Goal: Information Seeking & Learning: Learn about a topic

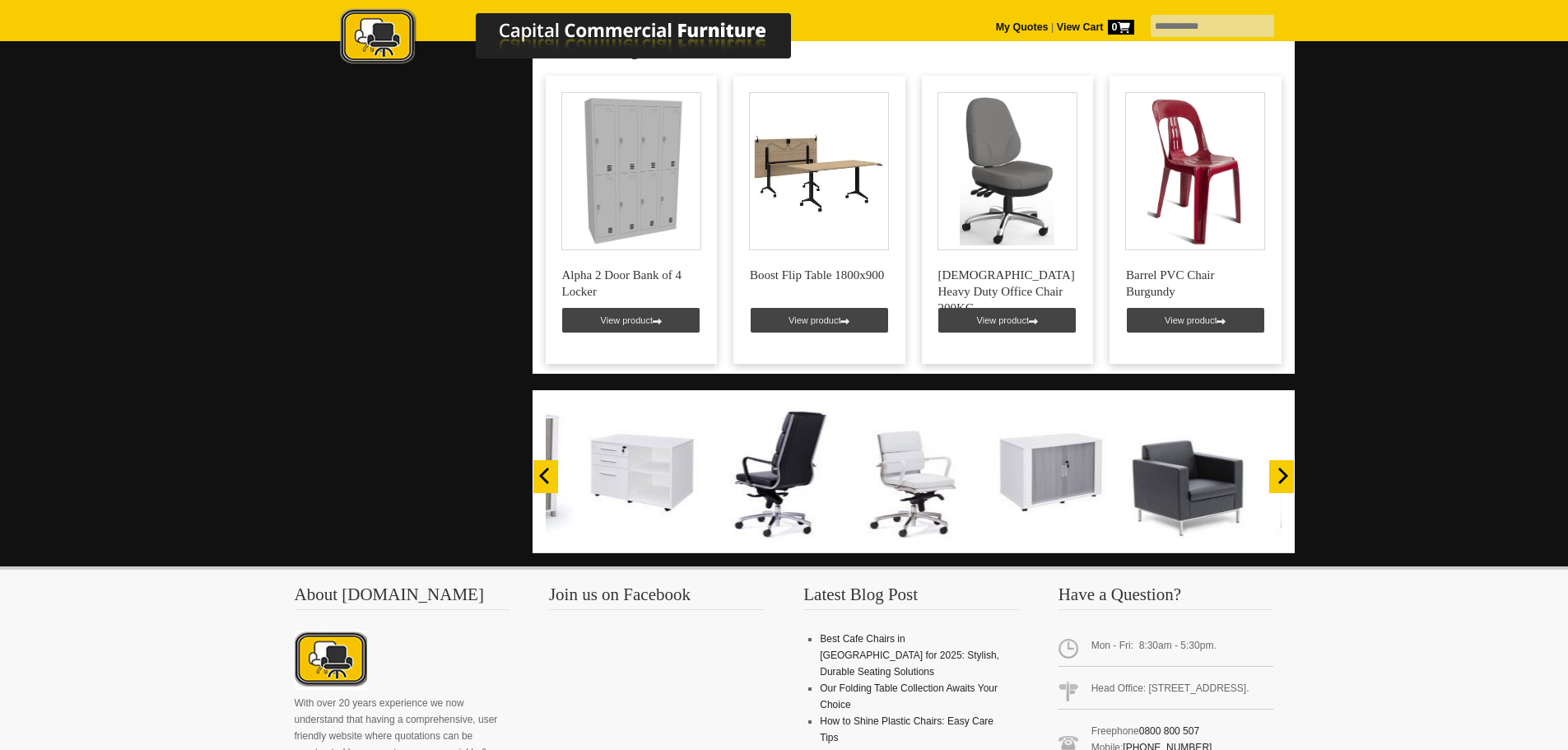
scroll to position [992, 0]
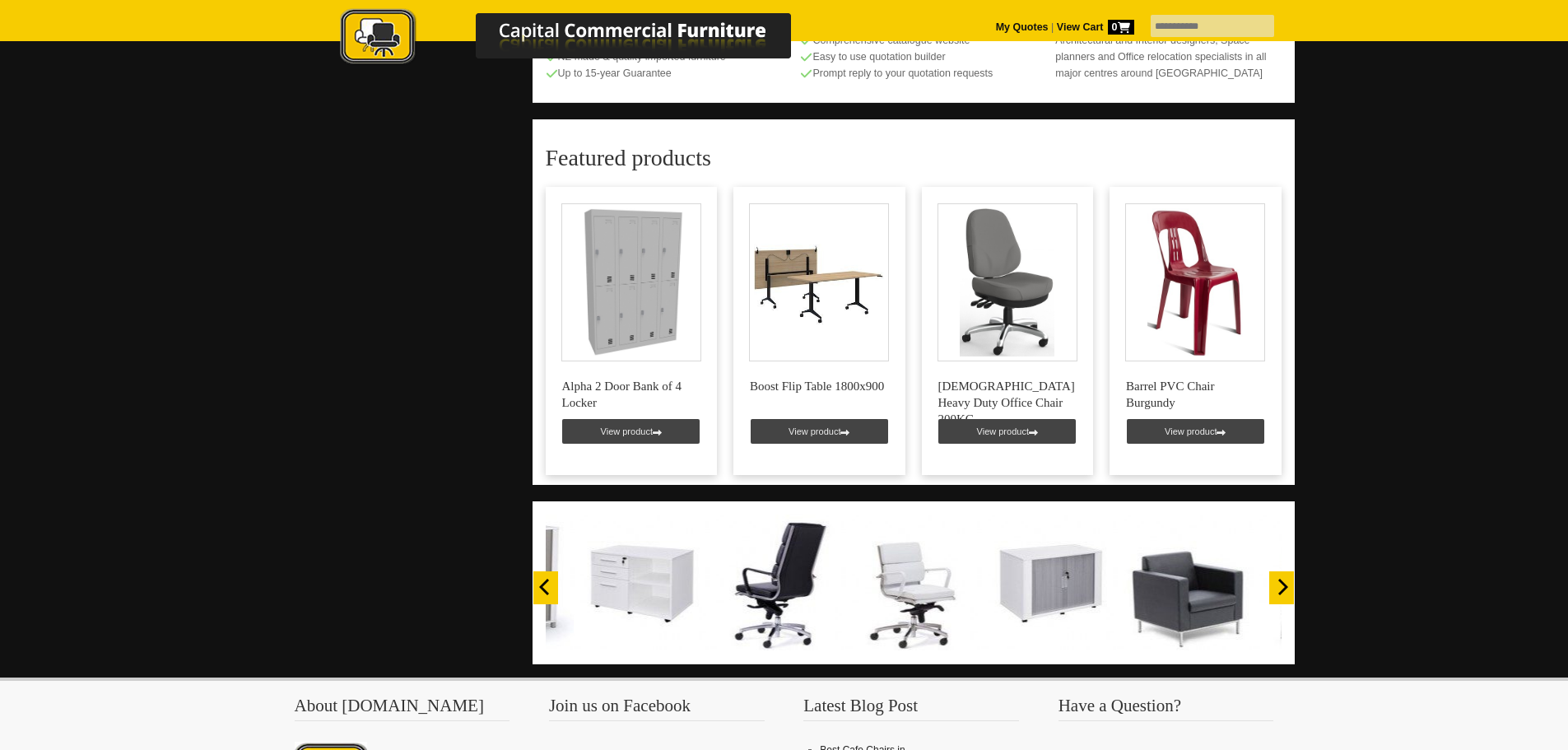
click at [1279, 579] on icon "Next" at bounding box center [1282, 587] width 17 height 17
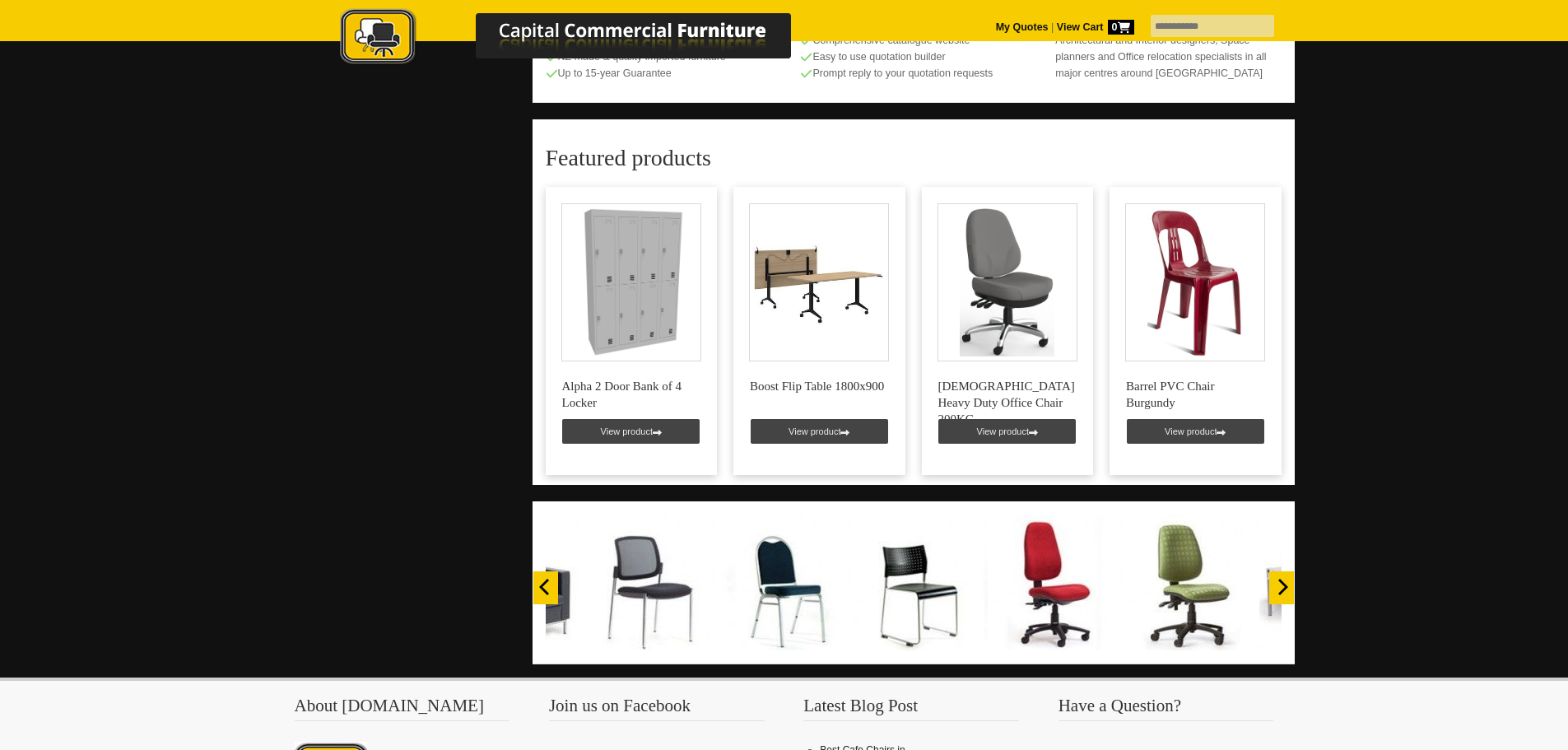
click at [1279, 579] on icon "Next" at bounding box center [1282, 587] width 17 height 17
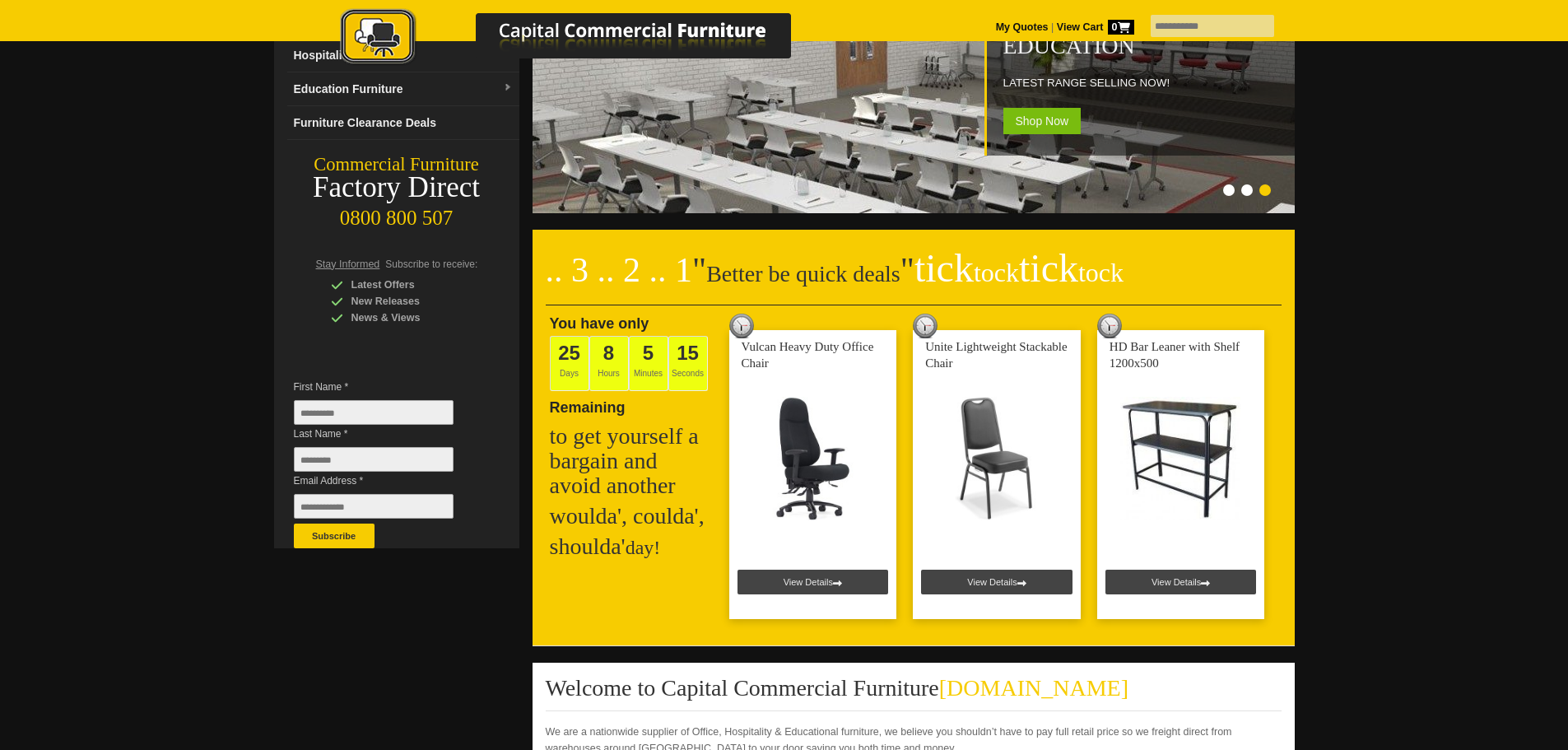
scroll to position [0, 0]
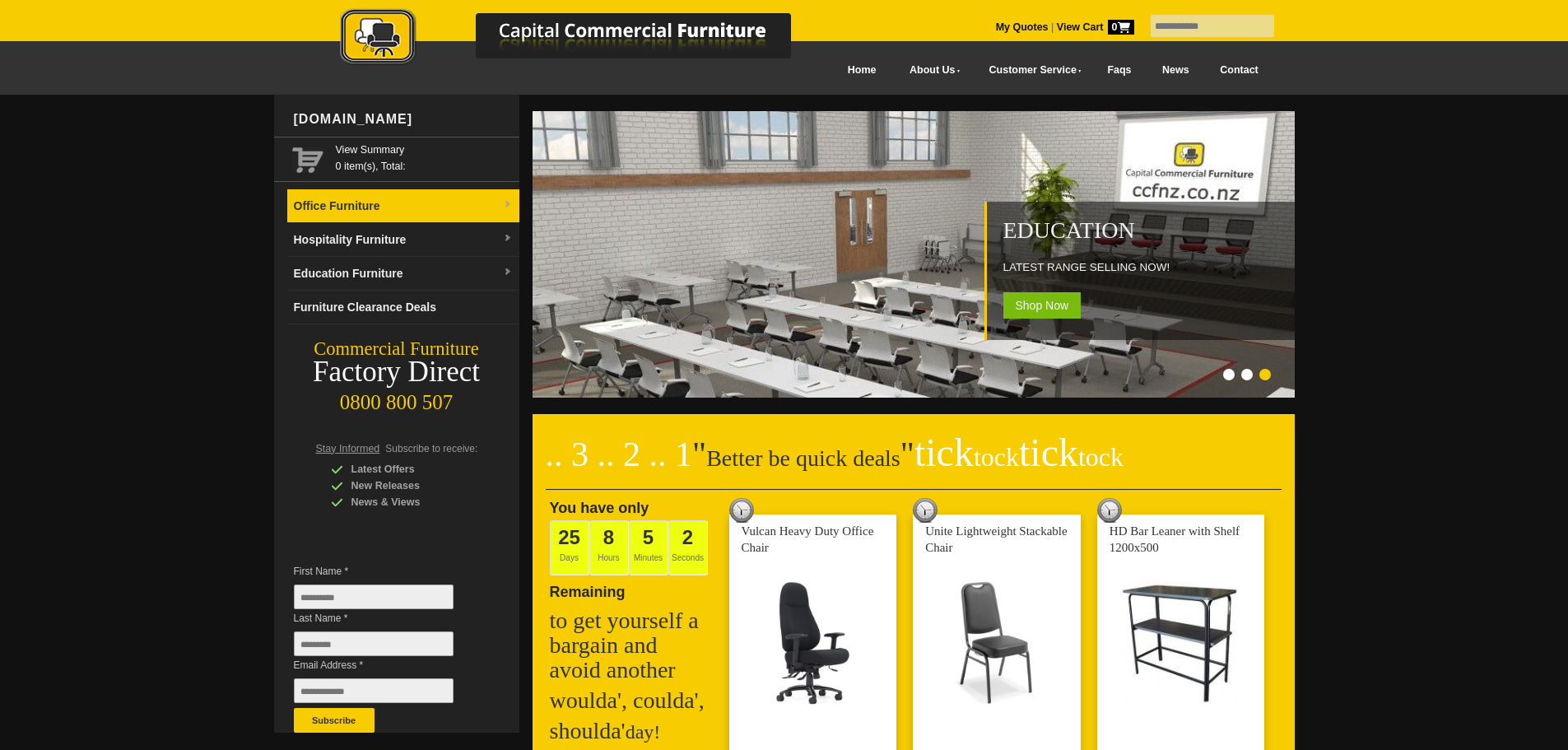
click at [383, 212] on link "Office Furniture" at bounding box center [403, 206] width 232 height 33
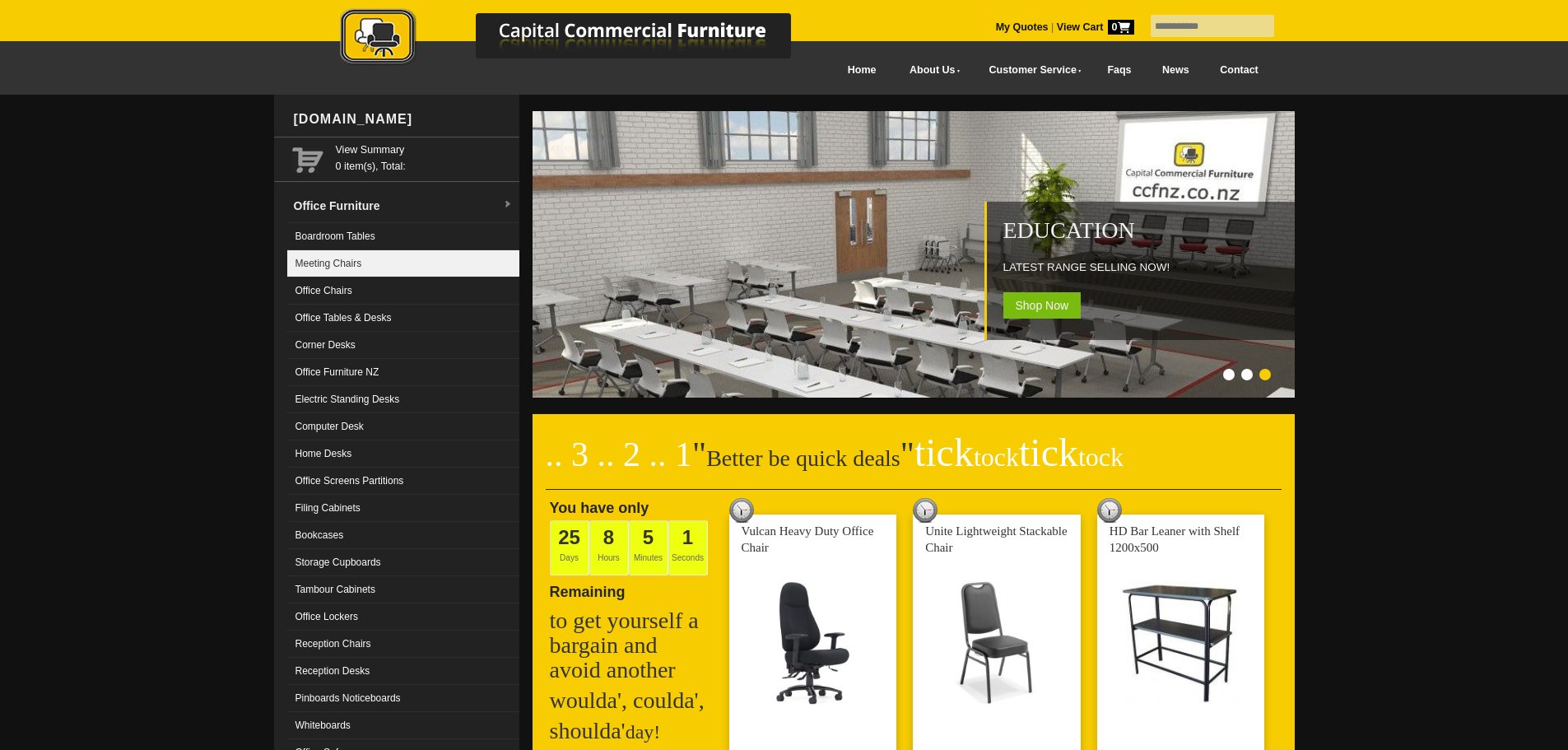
click at [353, 264] on link "Meeting Chairs" at bounding box center [403, 263] width 232 height 27
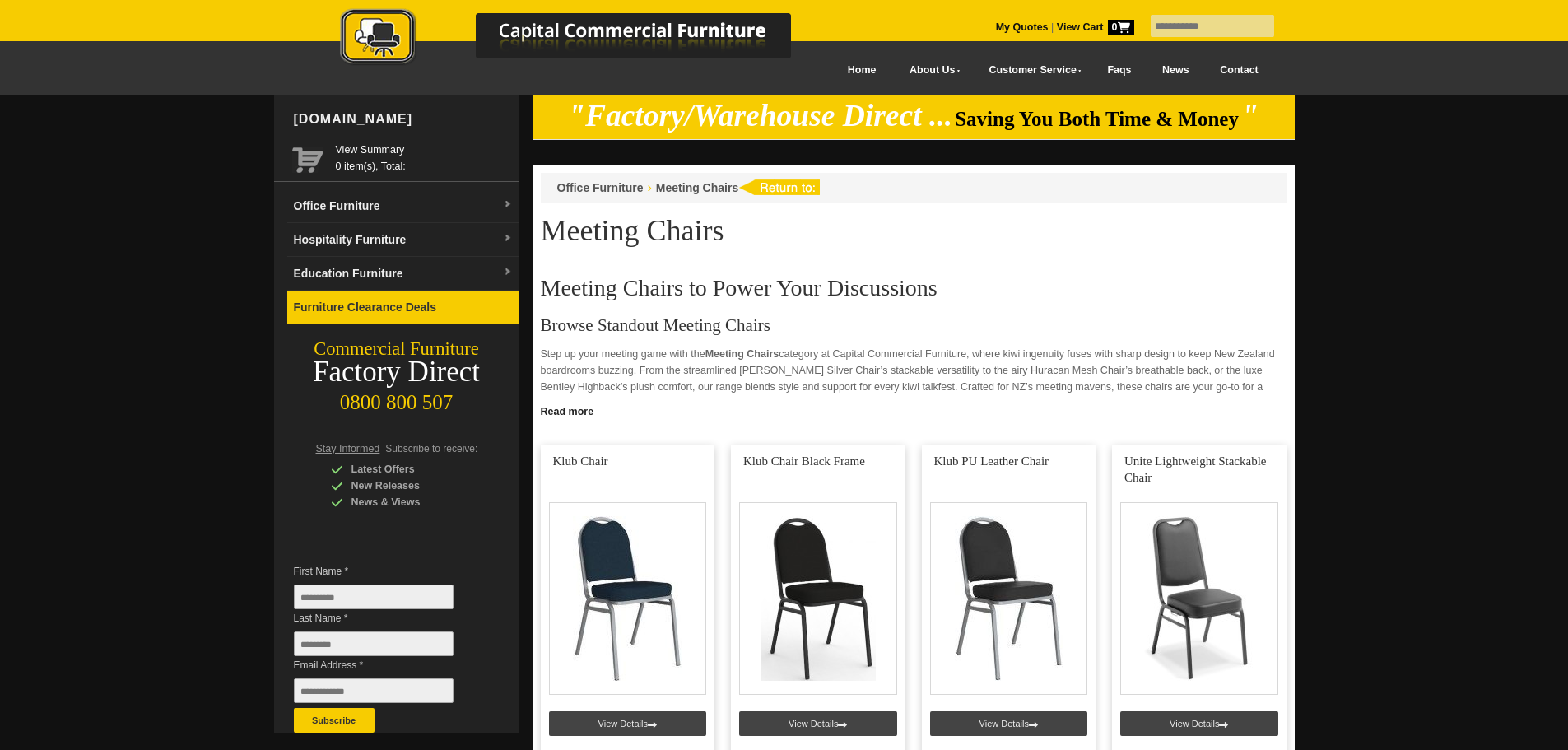
drag, startPoint x: 354, startPoint y: 314, endPoint x: 365, endPoint y: 322, distance: 13.6
click at [354, 313] on link "Furniture Clearance Deals" at bounding box center [403, 307] width 232 height 33
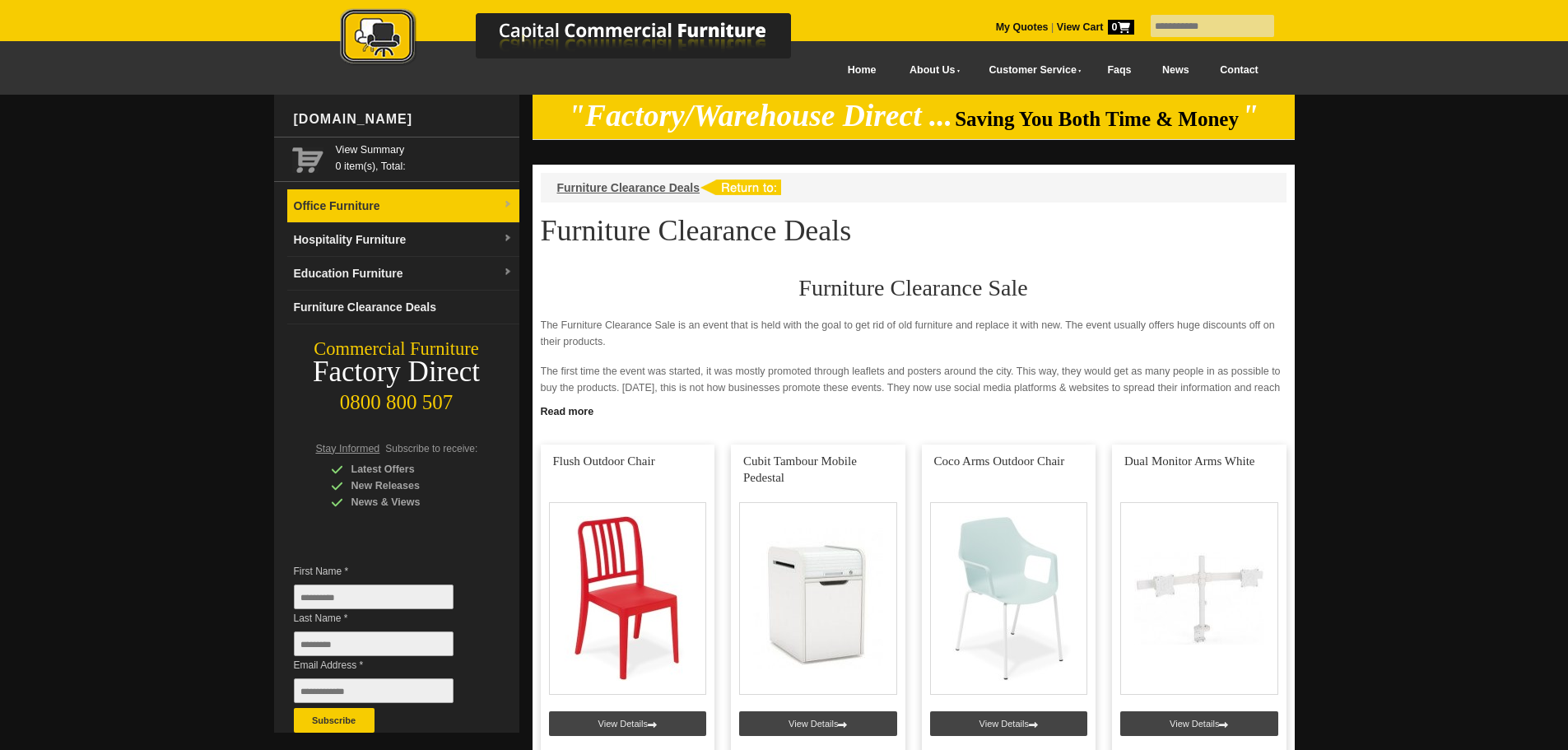
click at [326, 205] on link "Office Furniture" at bounding box center [403, 206] width 232 height 33
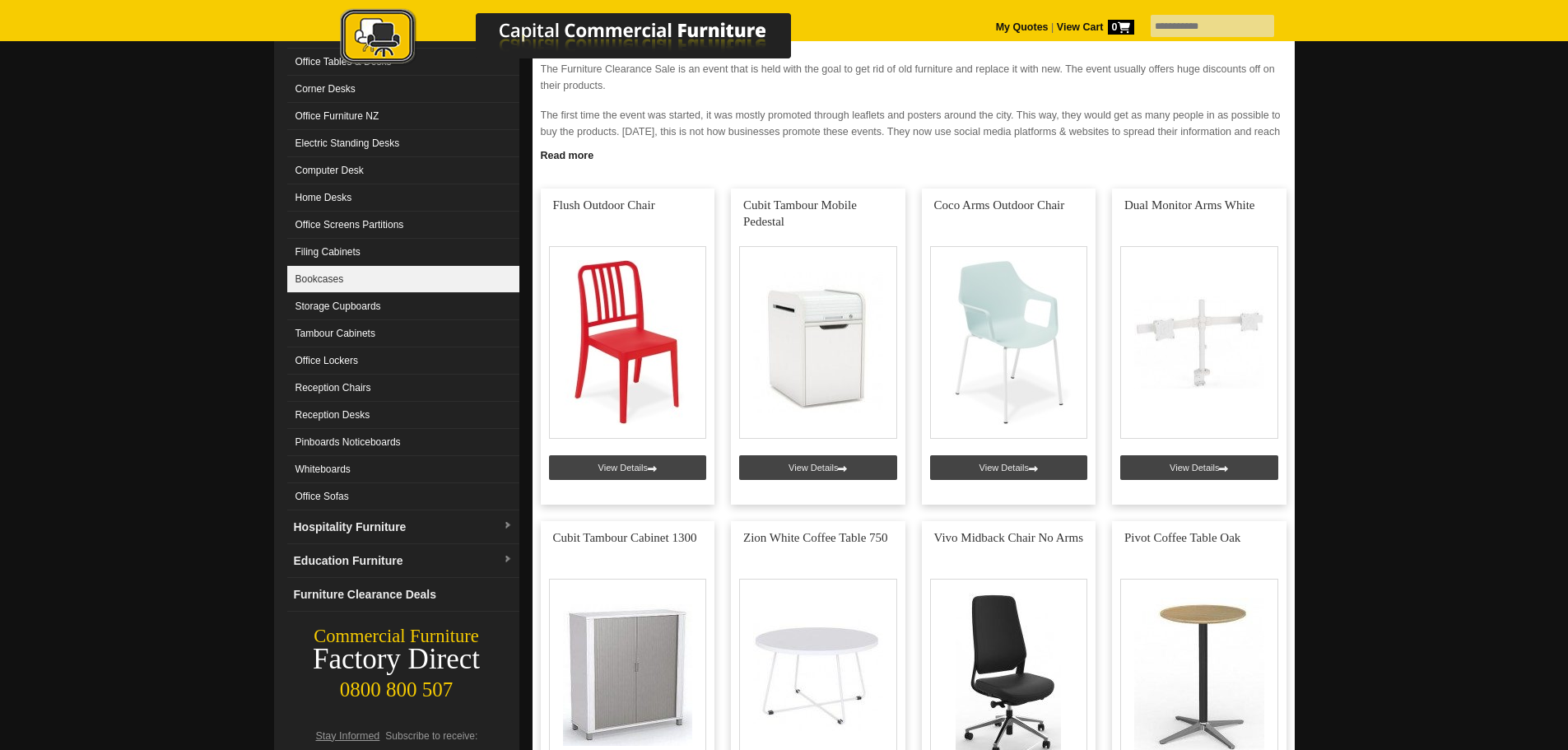
scroll to position [247, 0]
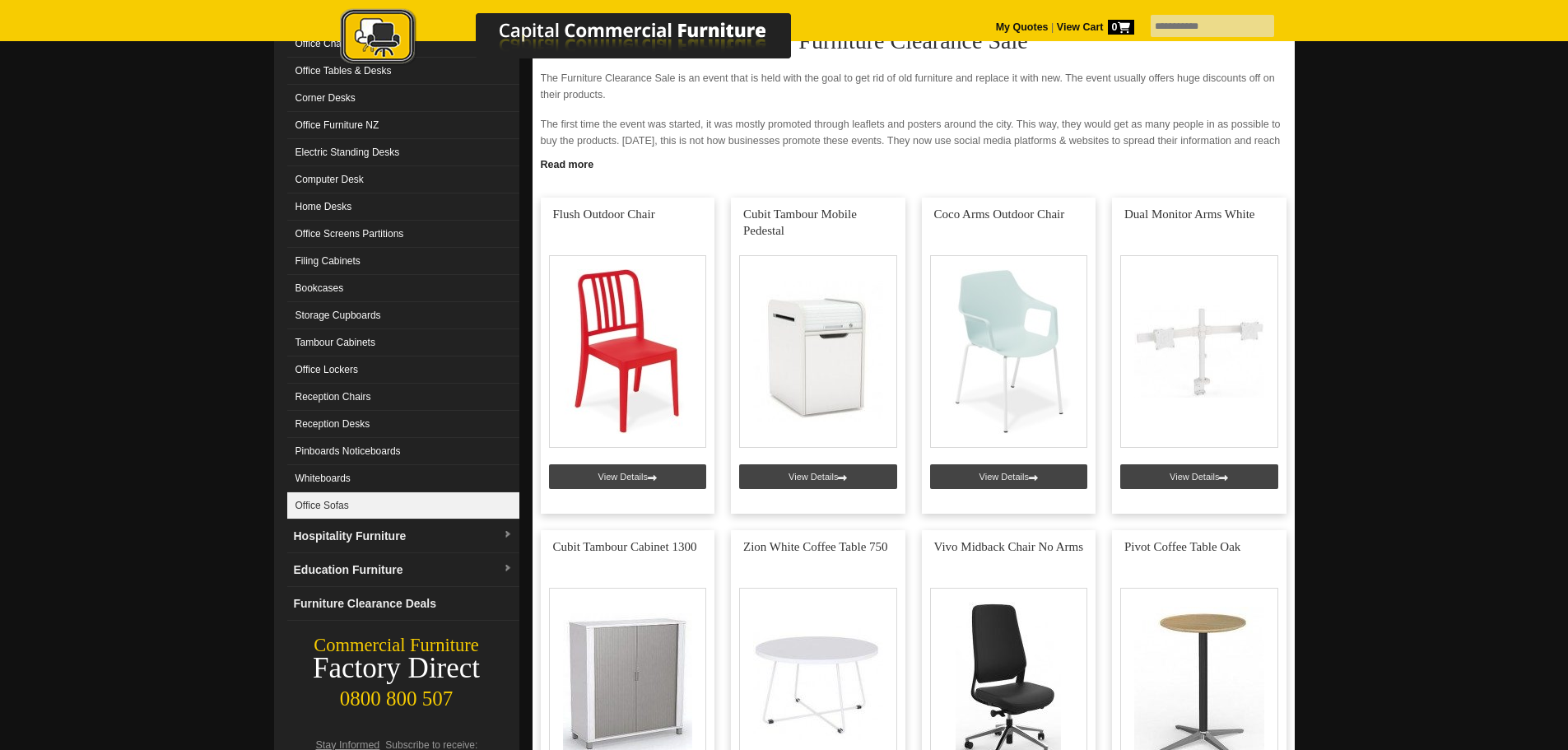
click at [361, 506] on link "Office Sofas" at bounding box center [403, 506] width 232 height 27
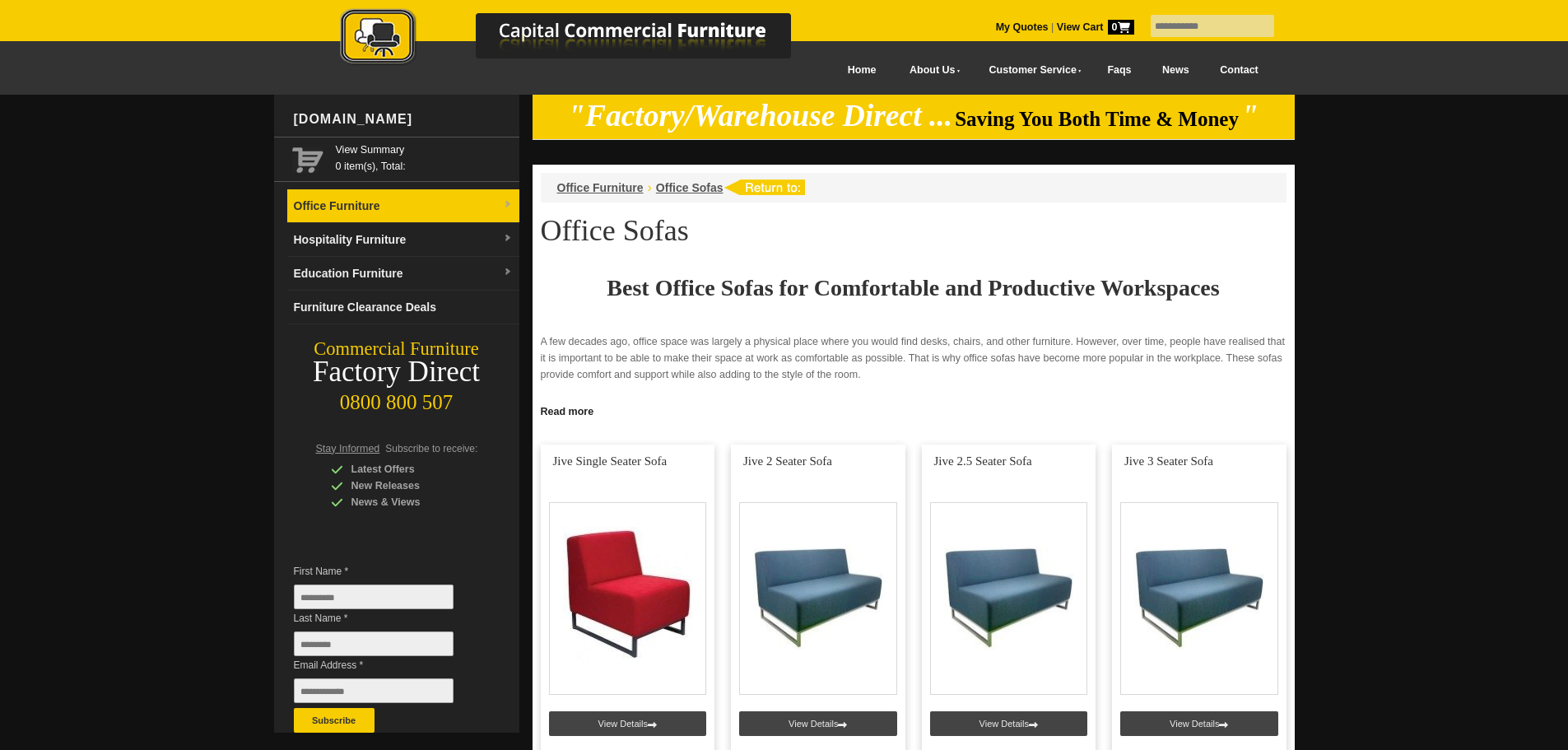
click at [407, 205] on link "Office Furniture" at bounding box center [403, 206] width 232 height 33
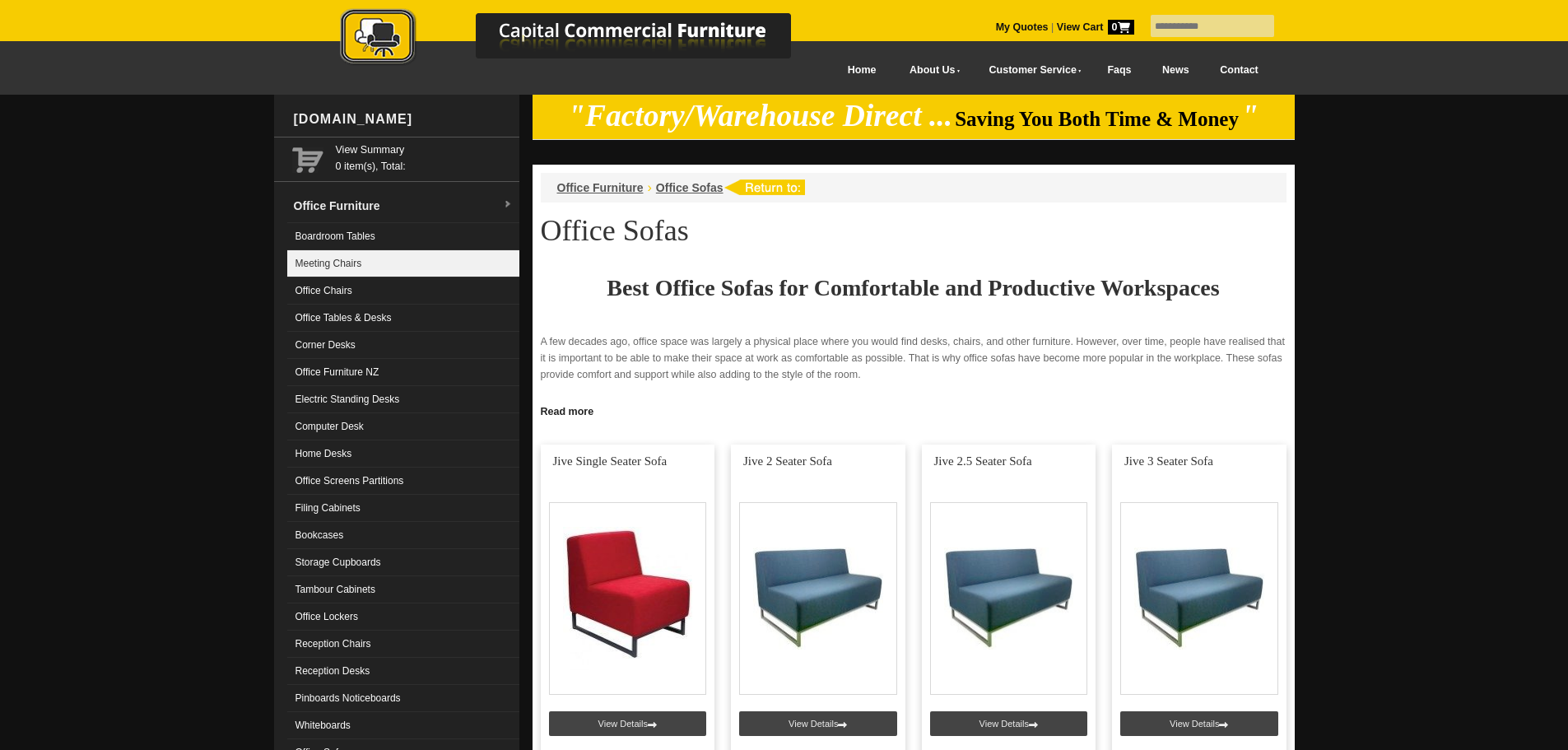
click at [340, 261] on link "Meeting Chairs" at bounding box center [403, 263] width 232 height 27
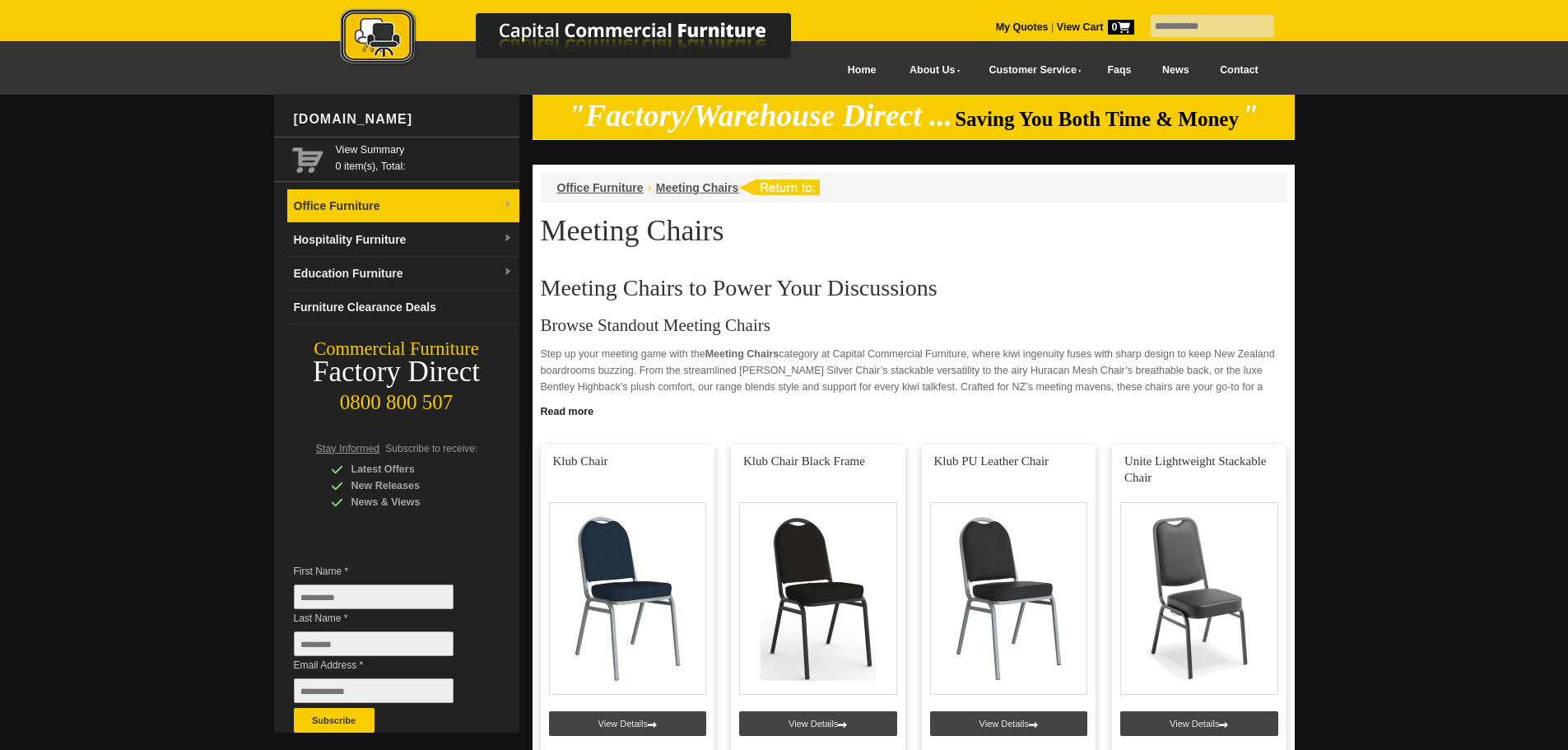
click at [335, 209] on link "Office Furniture" at bounding box center [403, 206] width 232 height 33
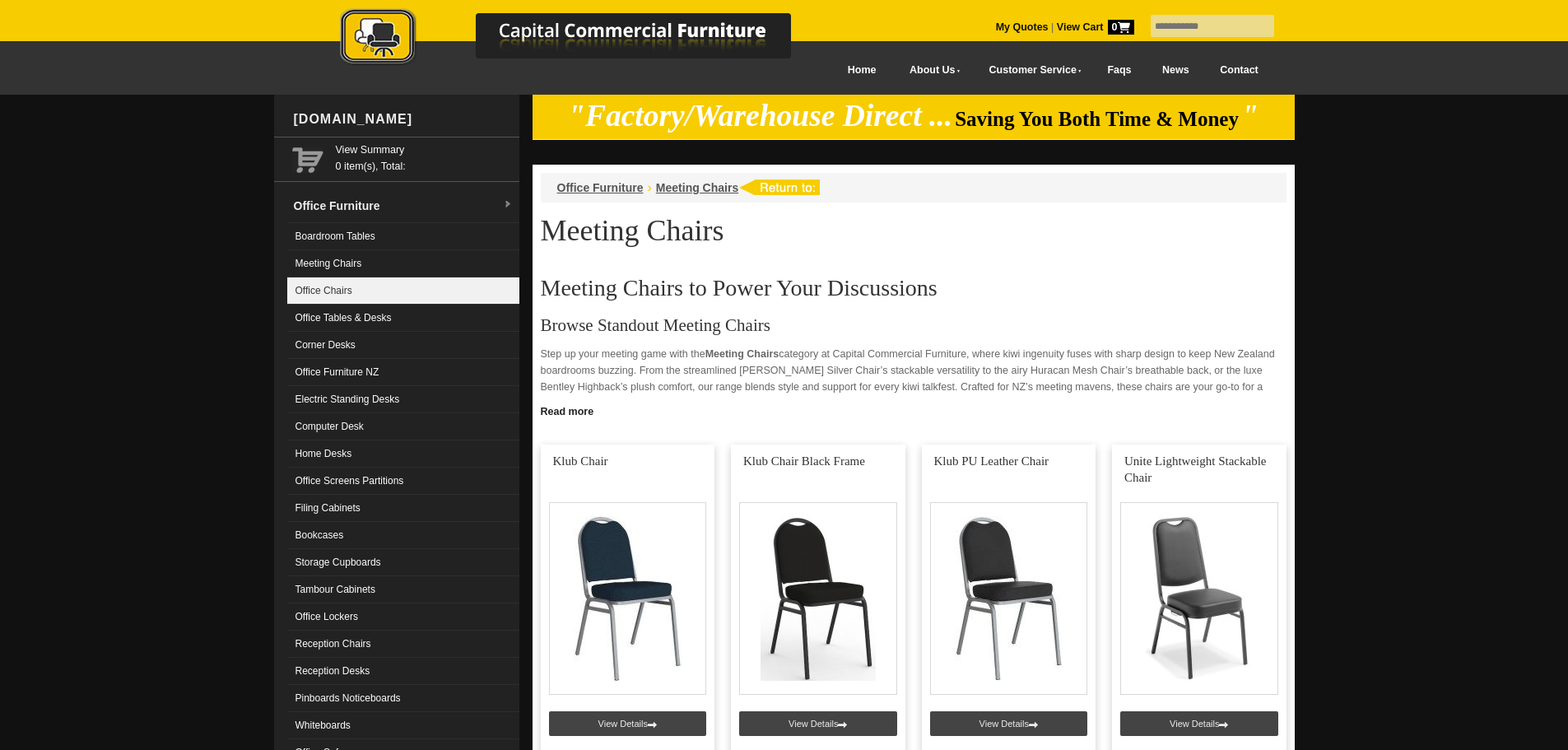
click at [324, 296] on link "Office Chairs" at bounding box center [403, 291] width 232 height 27
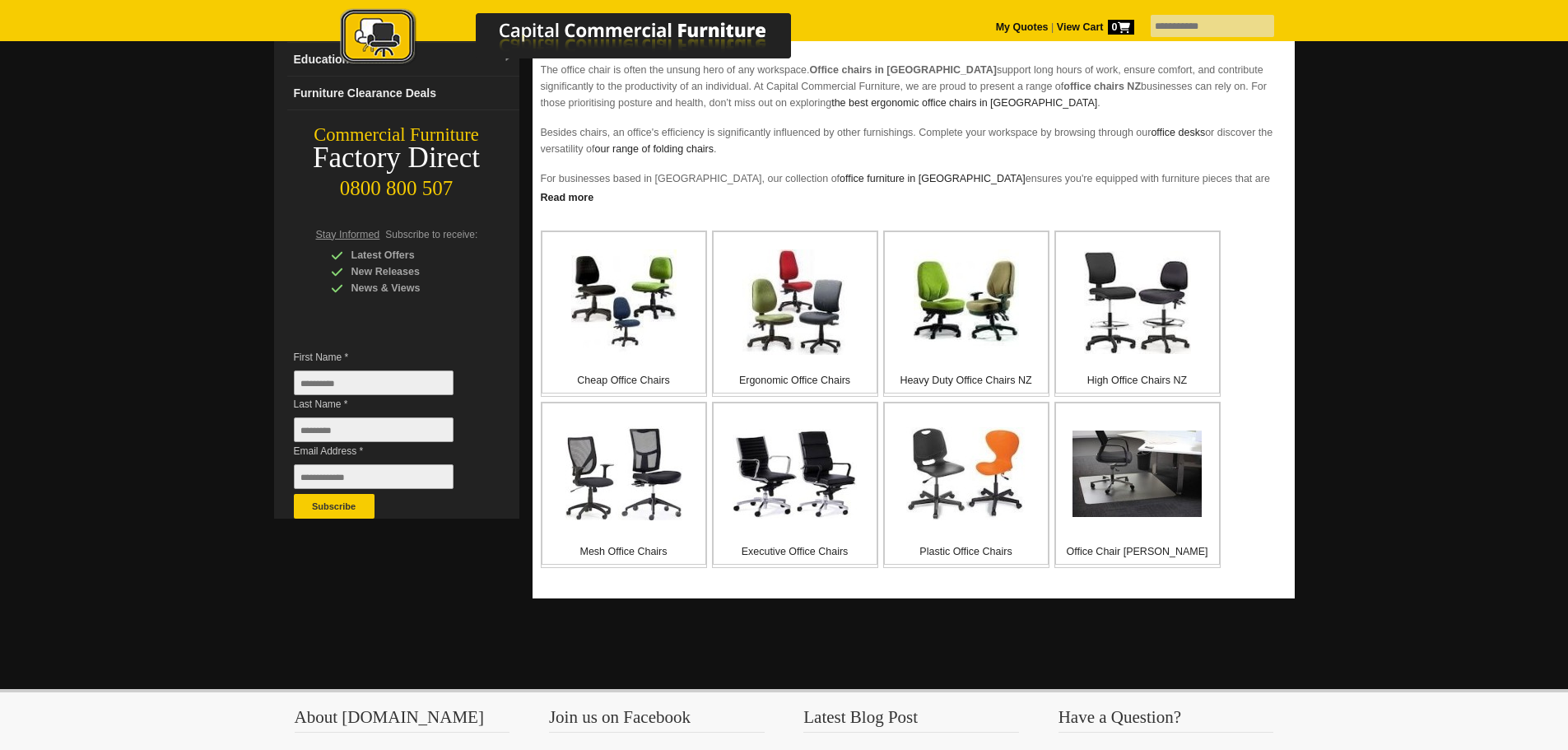
scroll to position [165, 0]
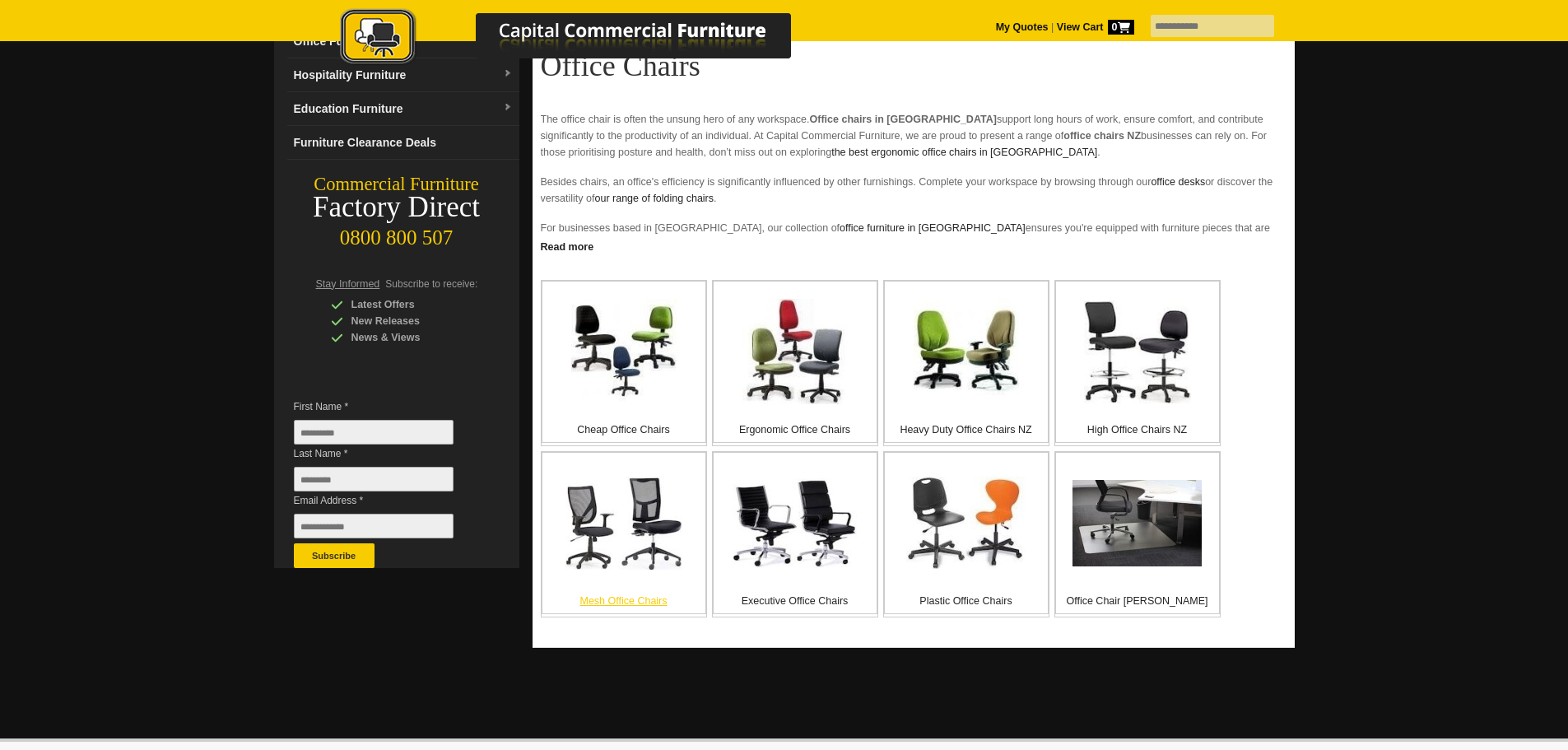
click at [594, 518] on img at bounding box center [624, 522] width 117 height 94
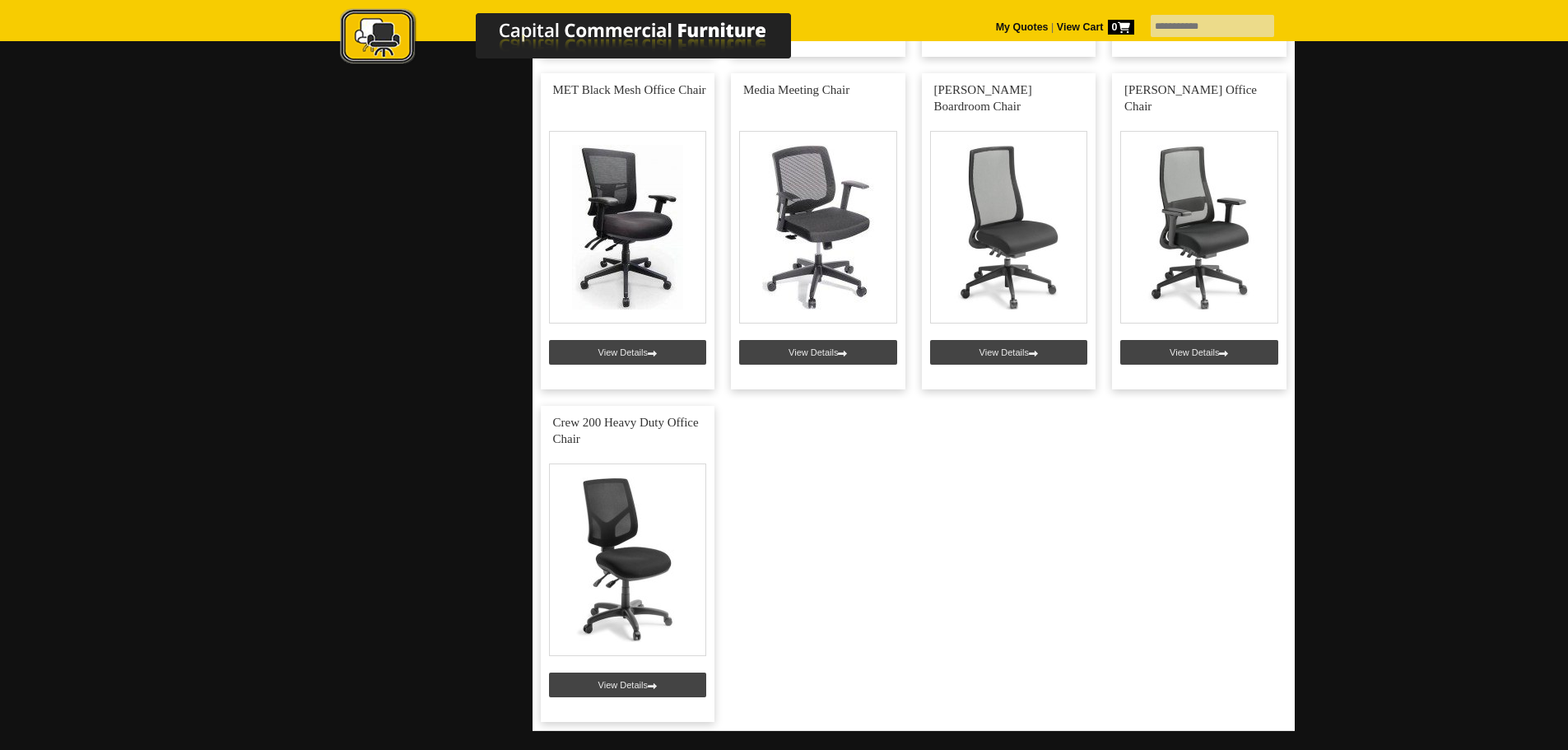
scroll to position [1894, 0]
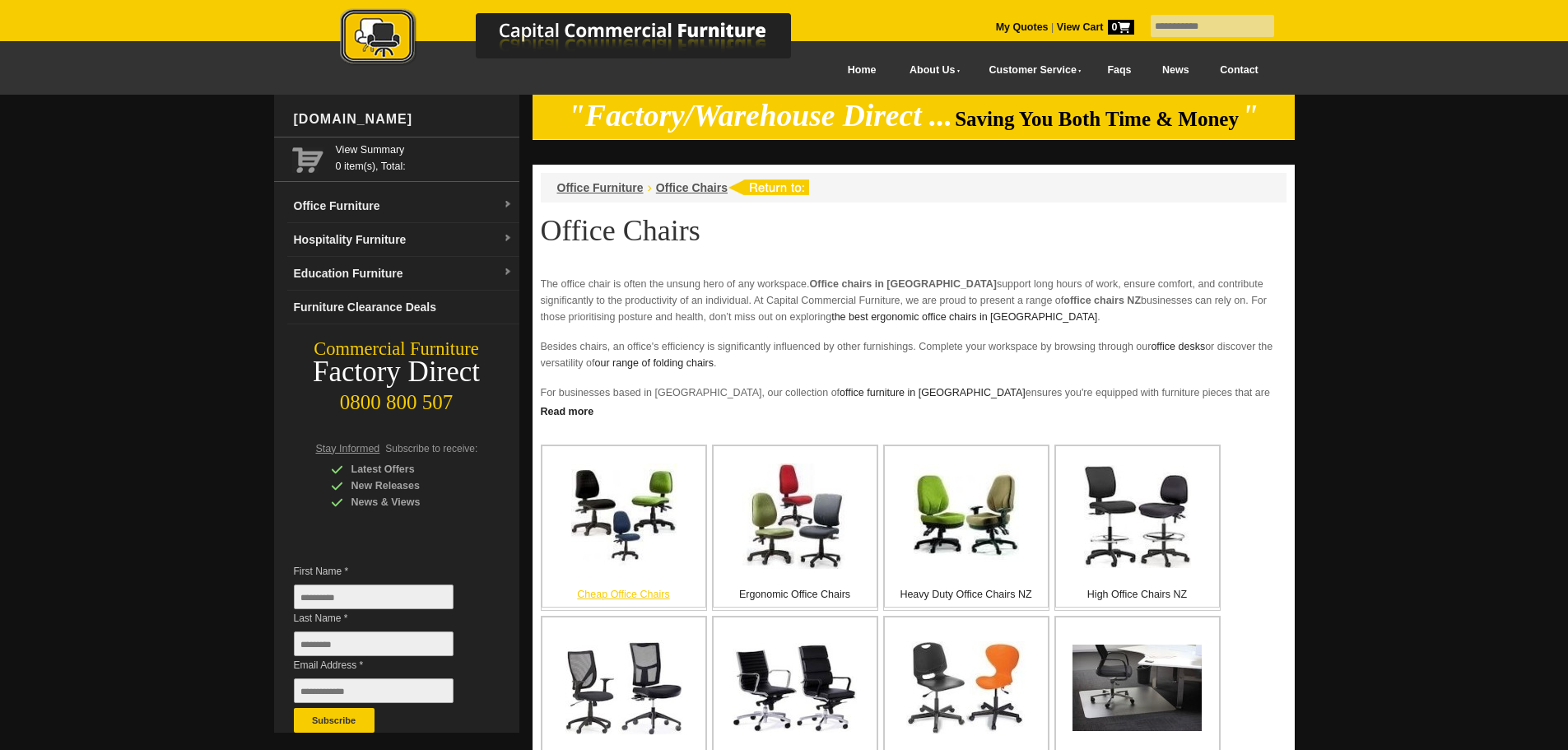
scroll to position [165, 0]
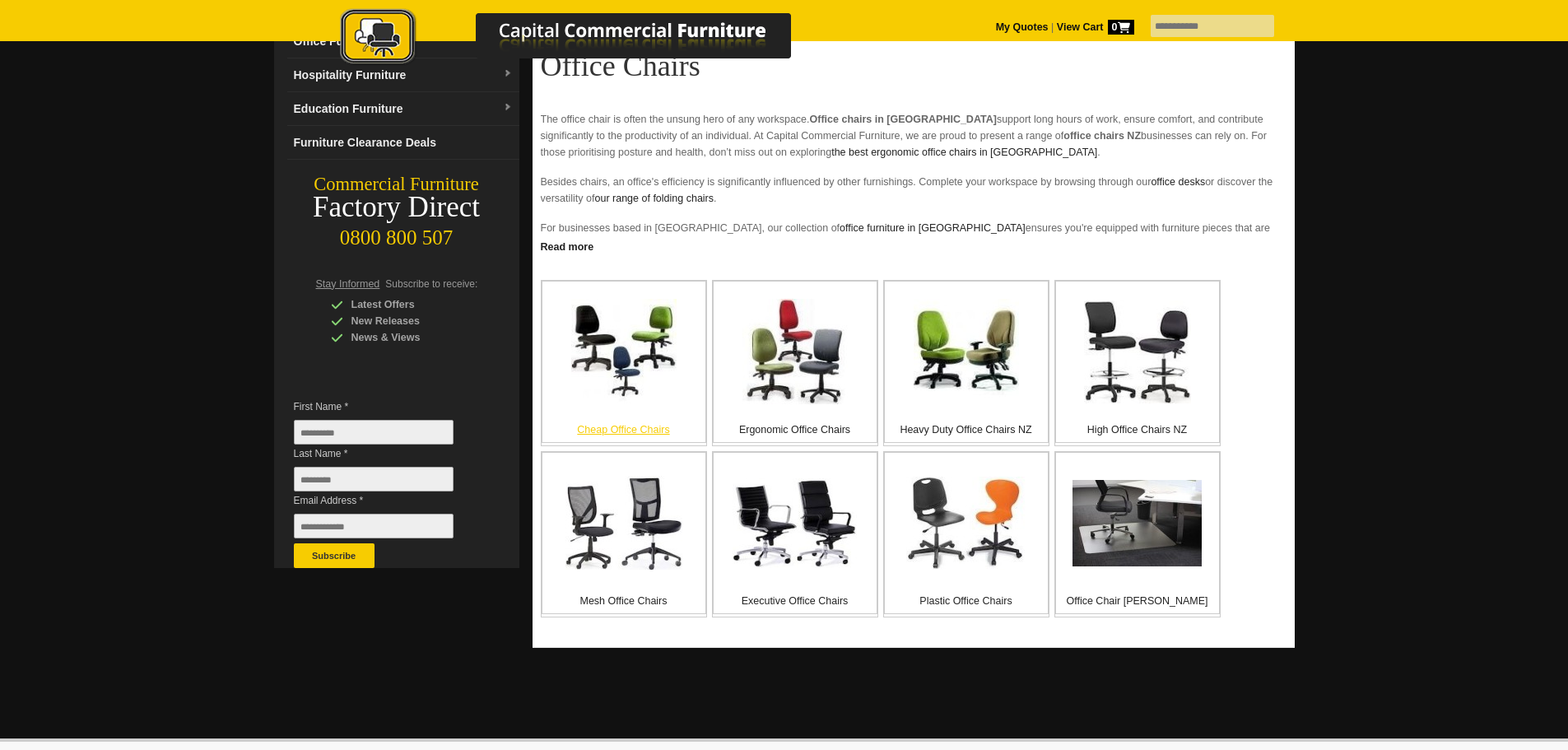
click at [677, 382] on div "Cheap Office Chairs" at bounding box center [624, 361] width 165 height 162
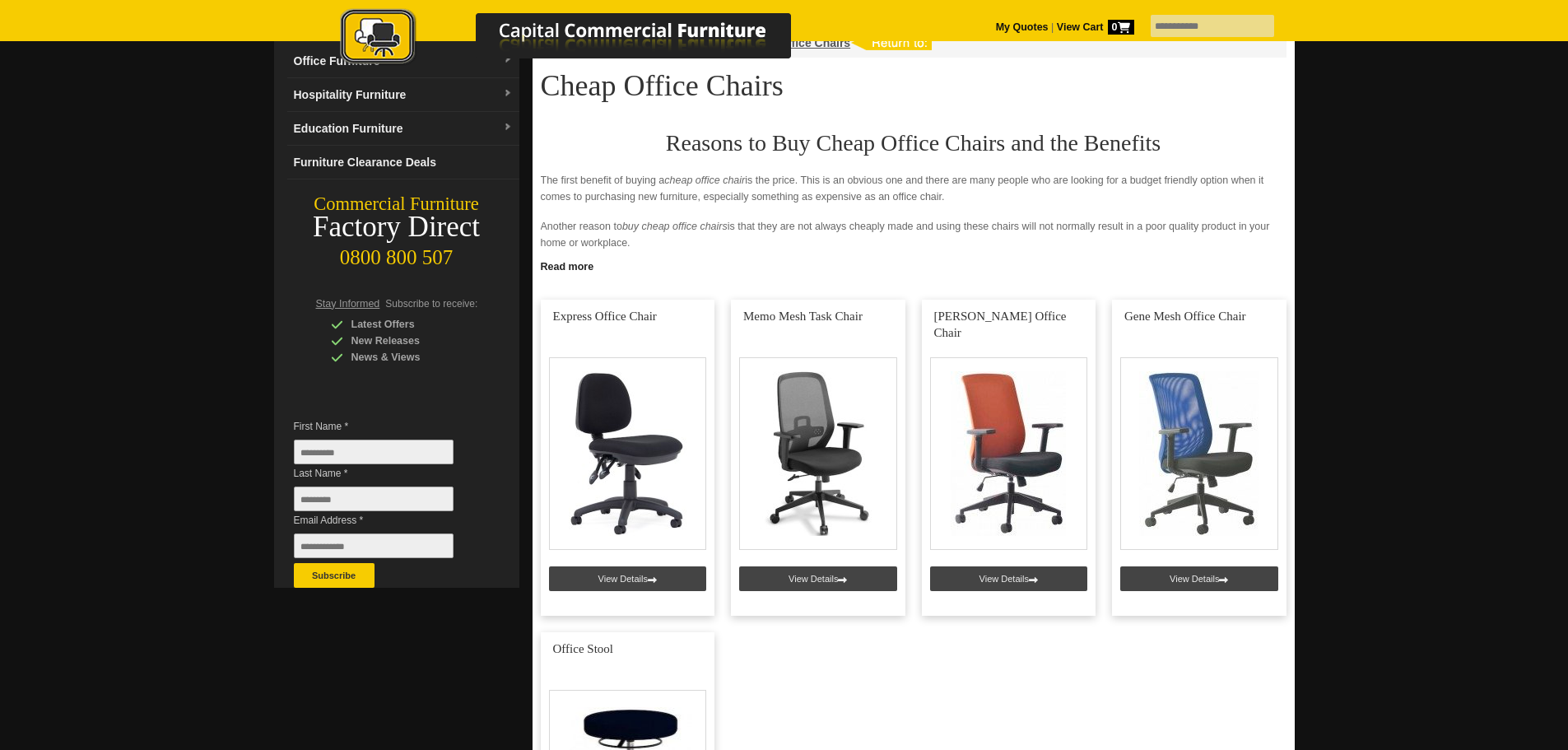
scroll to position [330, 0]
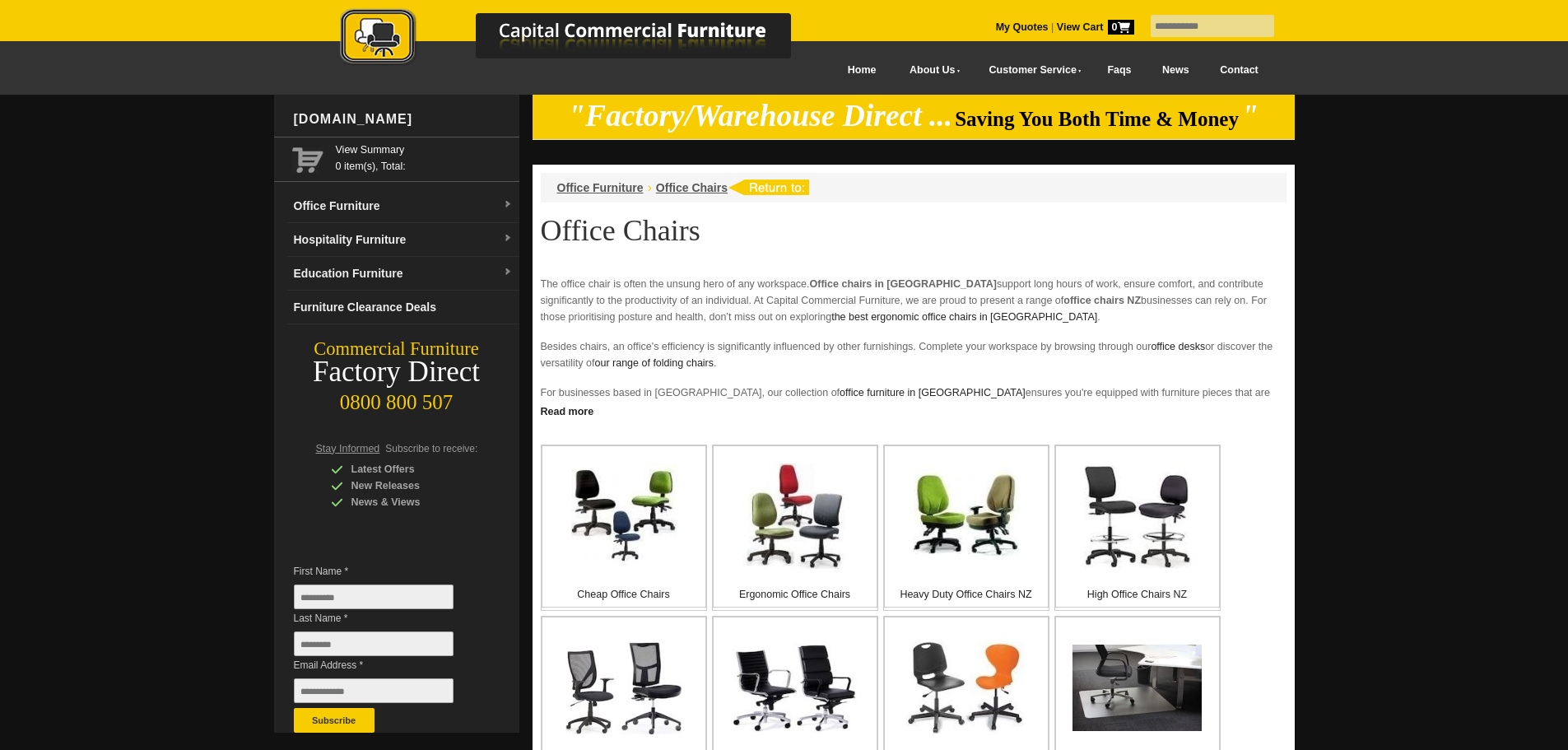
scroll to position [165, 0]
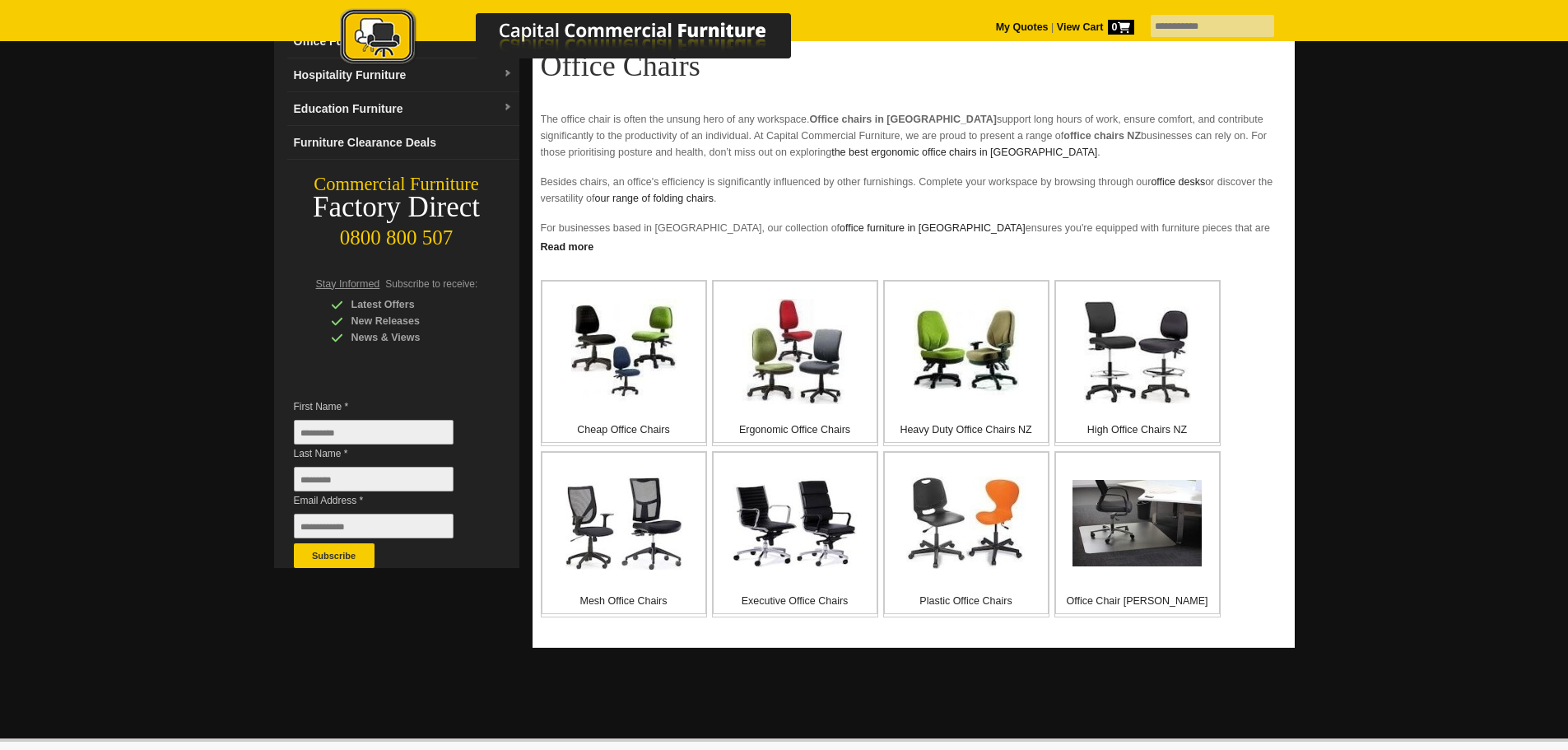
click at [800, 381] on img at bounding box center [795, 352] width 106 height 106
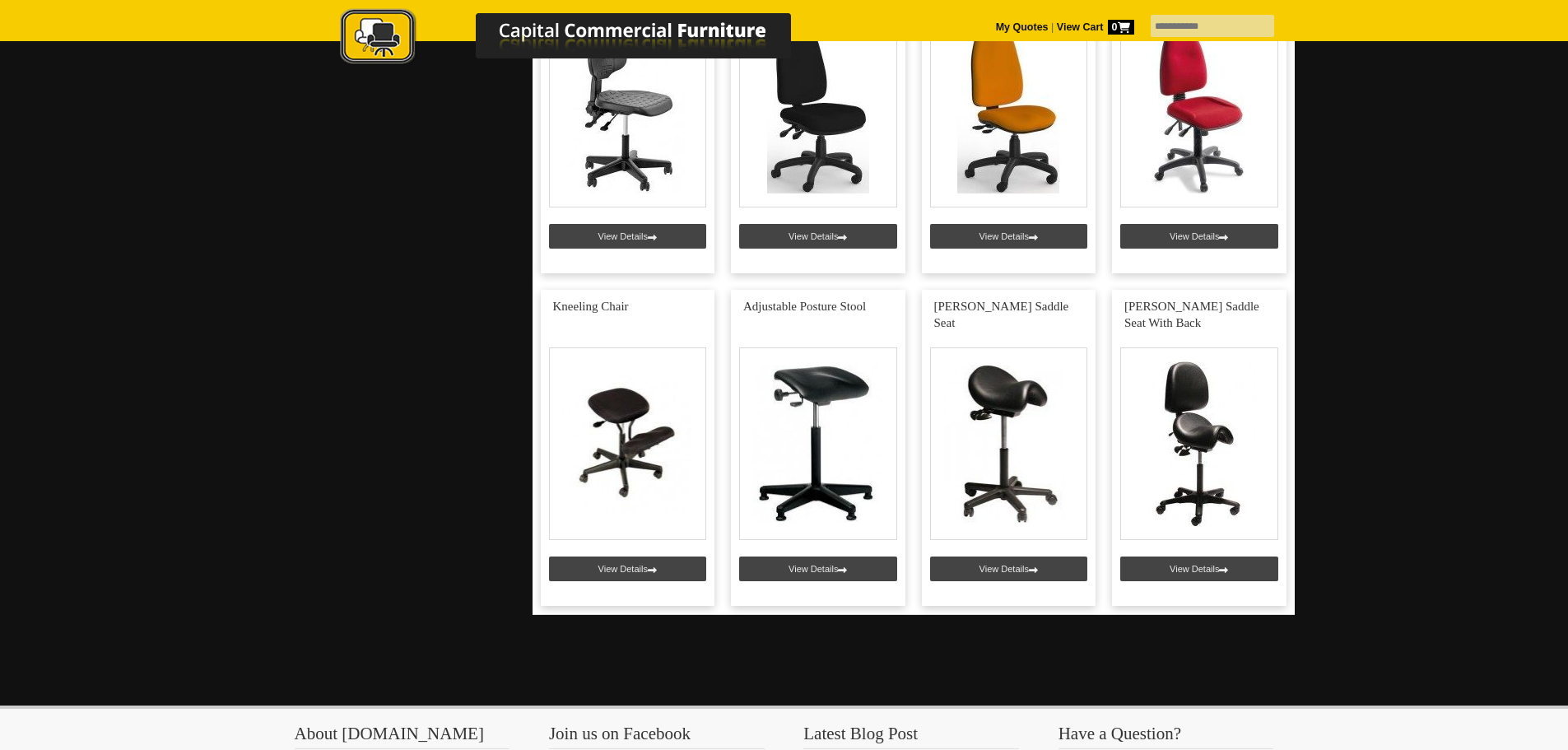
scroll to position [741, 0]
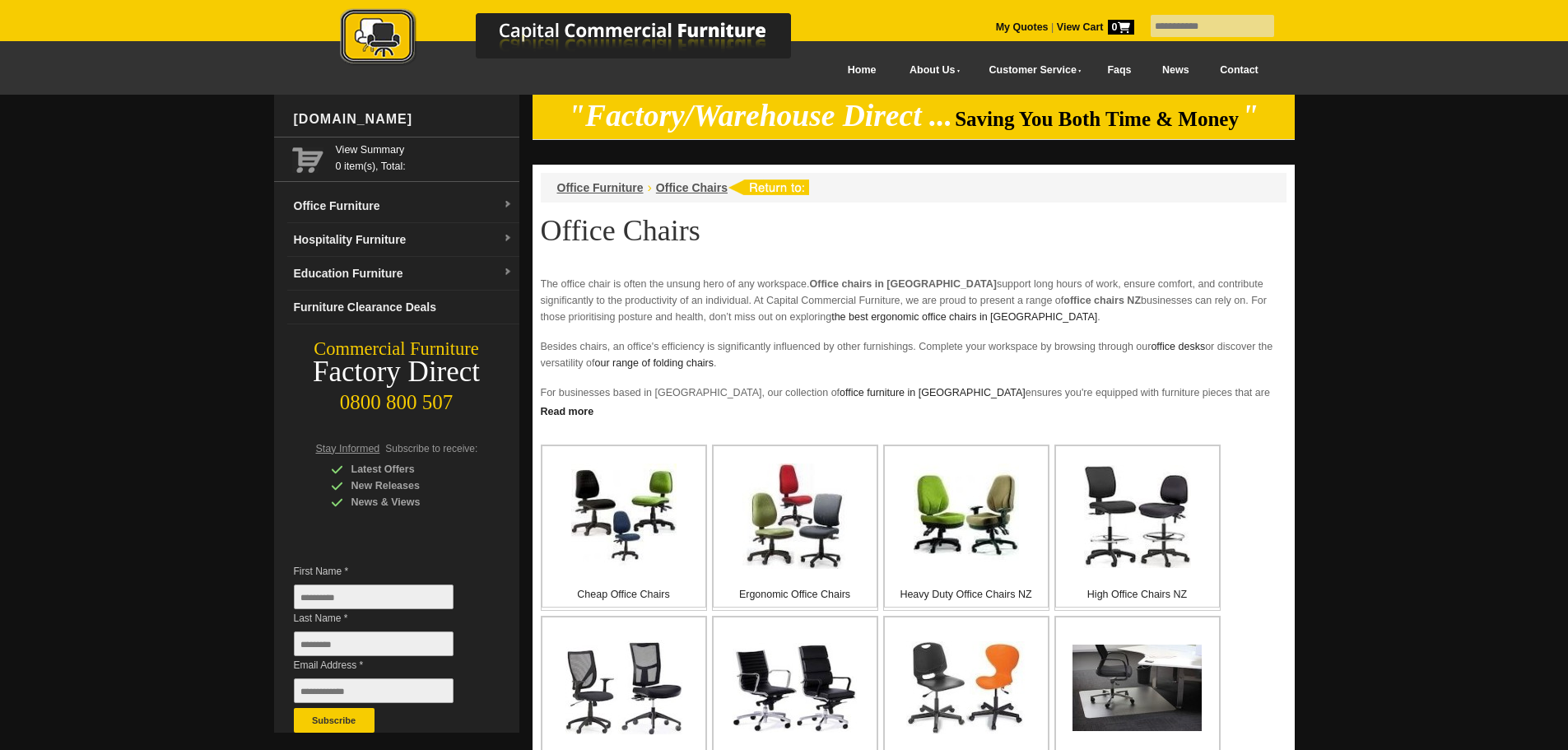
scroll to position [165, 0]
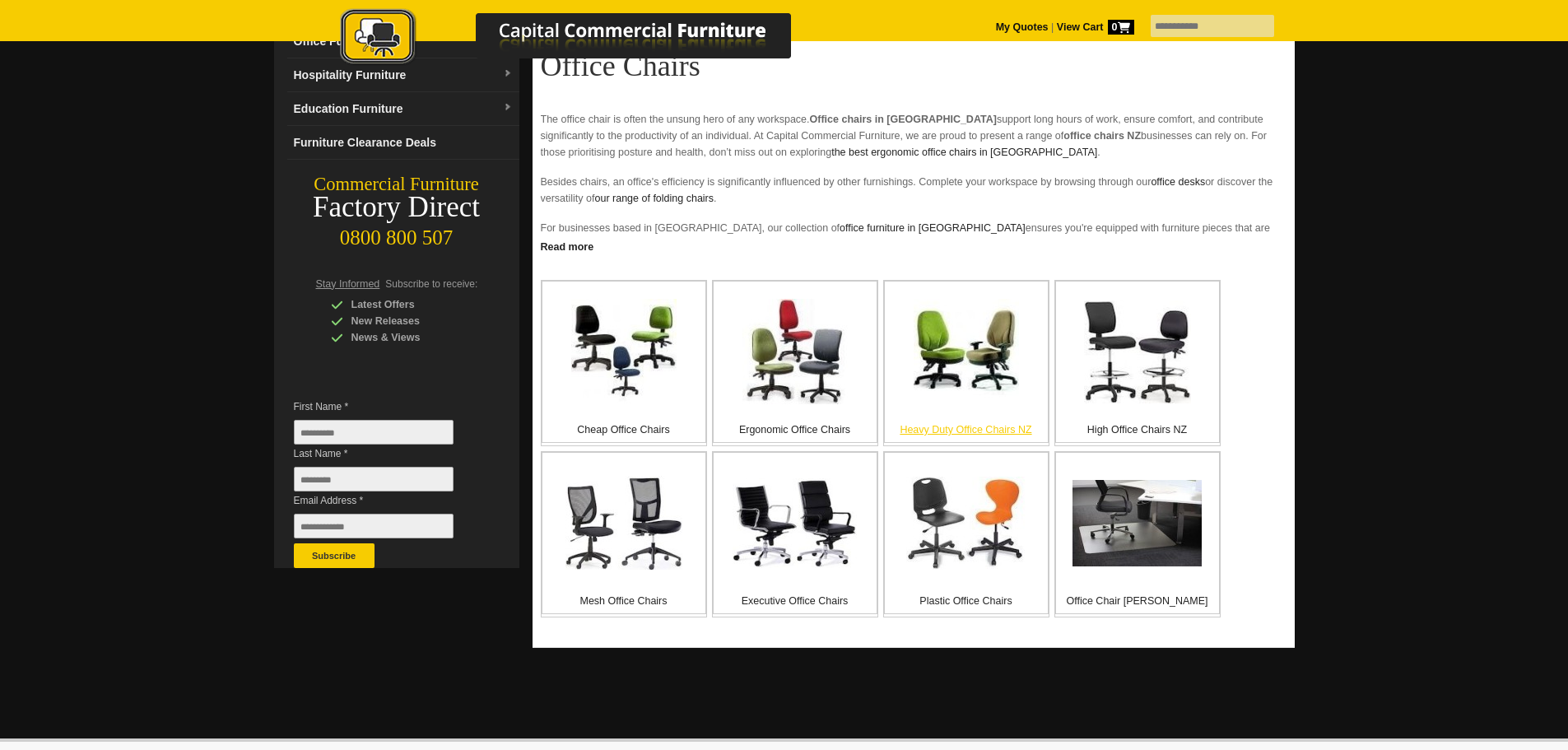
click at [967, 364] on img at bounding box center [966, 352] width 106 height 106
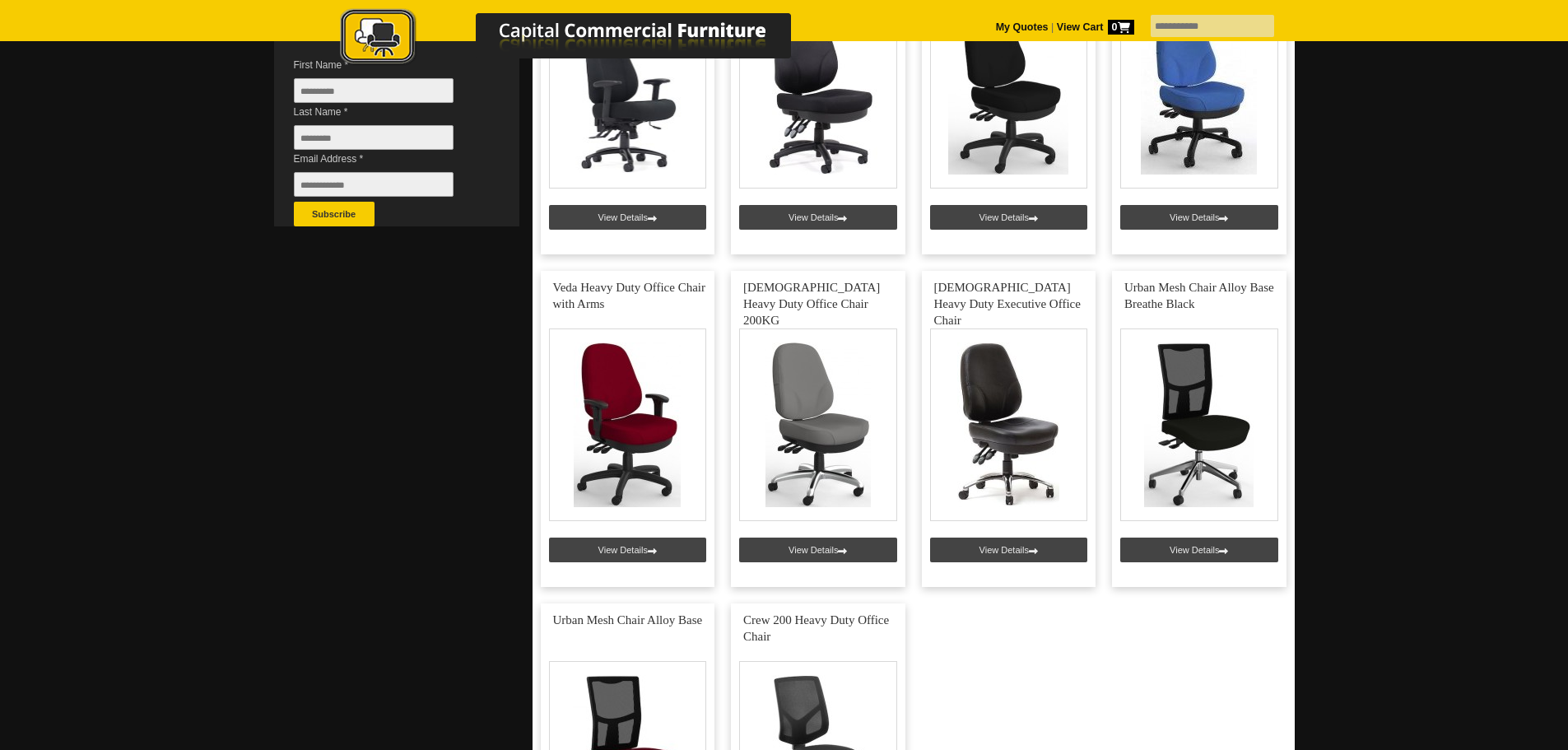
scroll to position [330, 0]
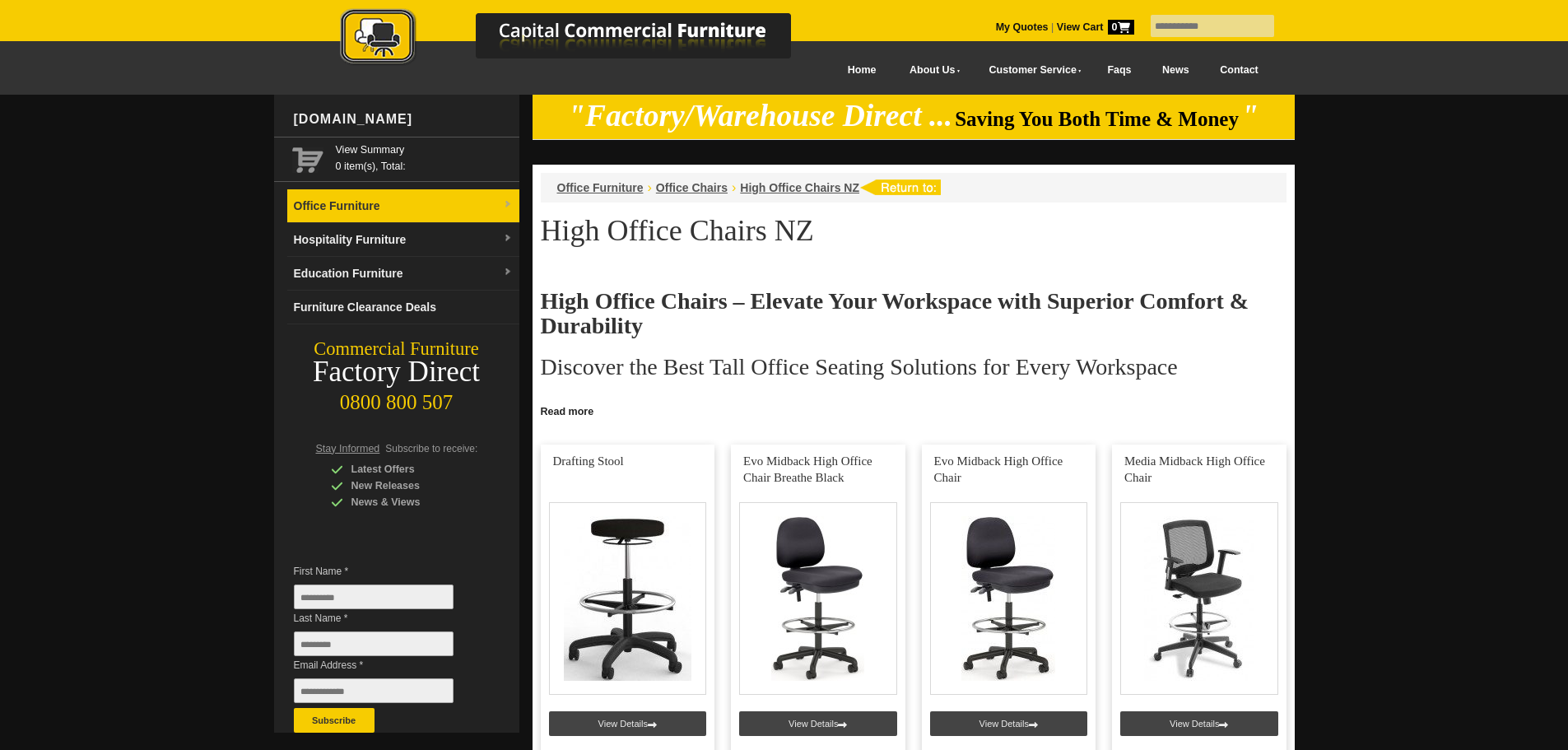
click at [338, 208] on link "Office Furniture" at bounding box center [403, 206] width 232 height 33
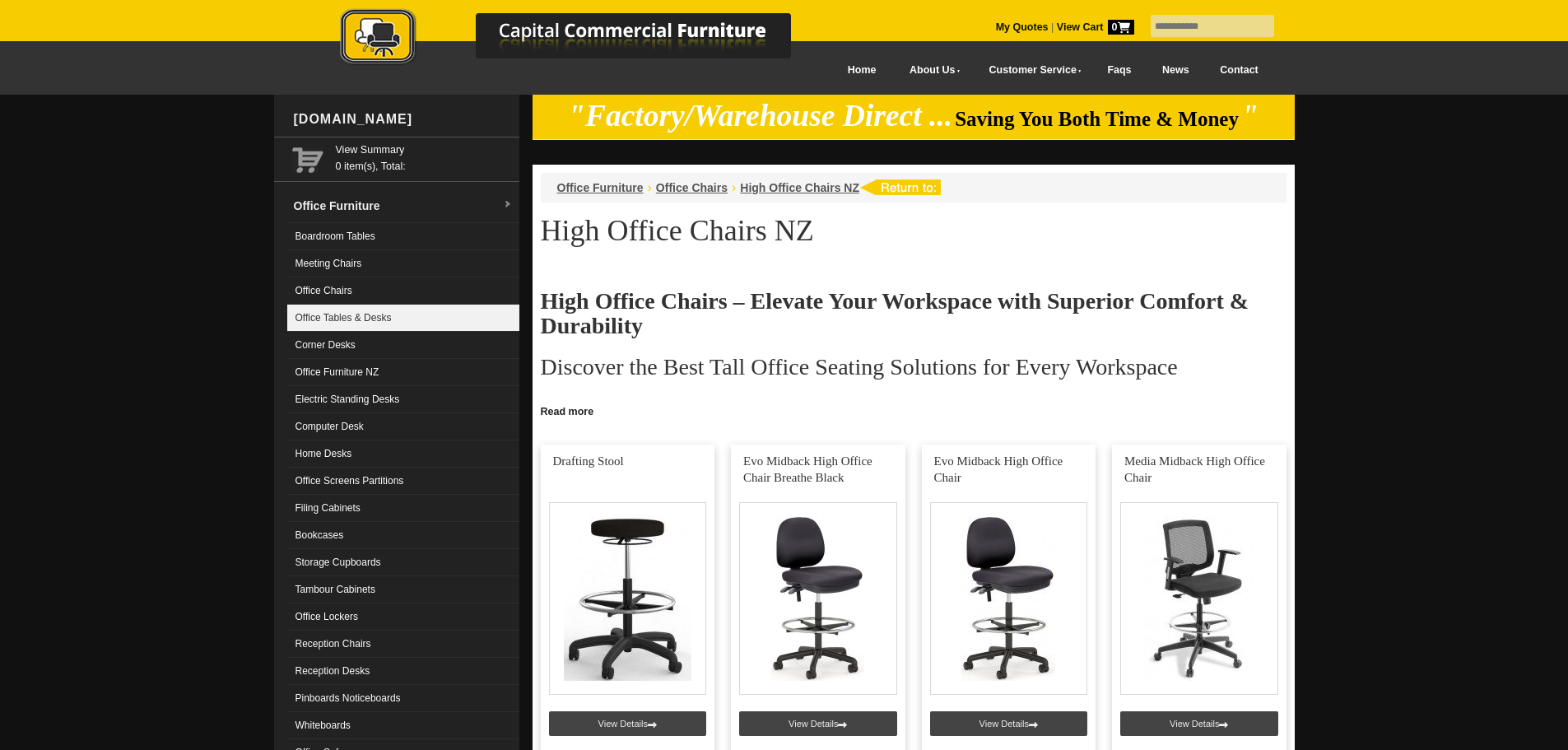
click at [326, 314] on link "Office Tables & Desks" at bounding box center [403, 318] width 232 height 27
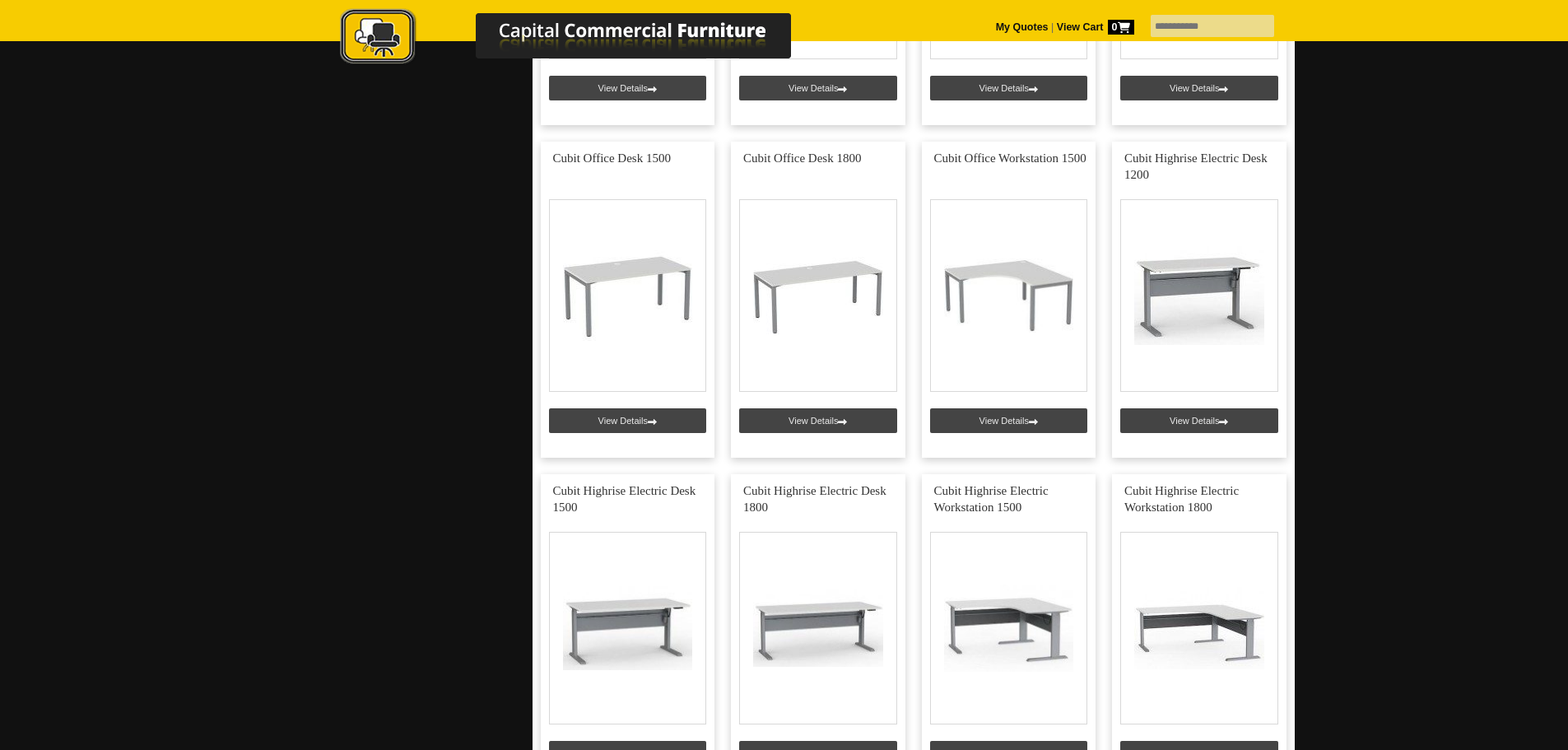
scroll to position [3623, 0]
